Goal: Information Seeking & Learning: Learn about a topic

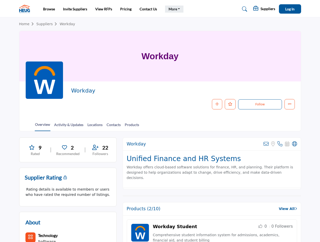
click at [173, 9] on link "More" at bounding box center [174, 9] width 19 height 7
click at [290, 9] on span "Log In" at bounding box center [289, 9] width 9 height 4
click at [217, 104] on icon "button" at bounding box center [217, 104] width 4 height 4
click at [230, 104] on icon "Like" at bounding box center [230, 104] width 4 height 4
click at [260, 104] on button "Follow" at bounding box center [260, 104] width 44 height 10
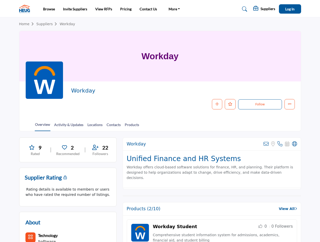
click at [36, 150] on div "9" at bounding box center [35, 148] width 20 height 8
click at [68, 150] on div "2" at bounding box center [67, 148] width 23 height 8
click at [100, 150] on div "22" at bounding box center [100, 148] width 20 height 8
click at [266, 144] on icon at bounding box center [266, 143] width 5 height 5
click at [280, 144] on icon at bounding box center [279, 143] width 5 height 5
